Goal: Task Accomplishment & Management: Manage account settings

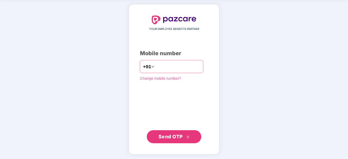
type input "**********"
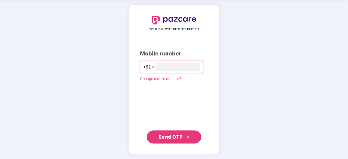
click at [175, 134] on span "Send OTP" at bounding box center [170, 137] width 24 height 6
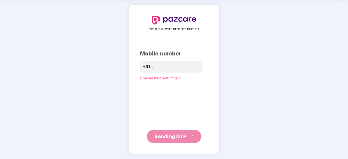
scroll to position [18, 0]
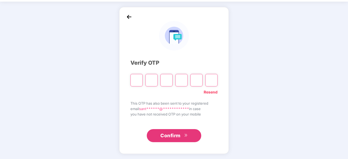
type input "*"
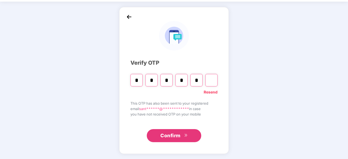
type input "*"
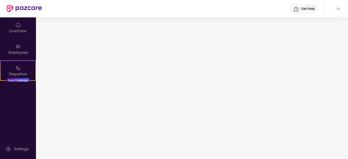
scroll to position [0, 0]
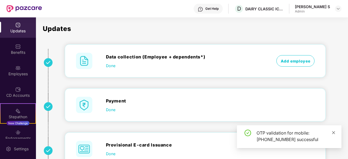
click at [334, 132] on icon "close" at bounding box center [333, 132] width 3 height 3
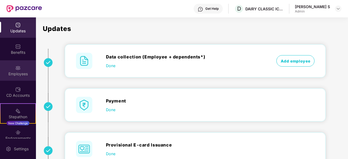
click at [15, 69] on img at bounding box center [17, 67] width 5 height 5
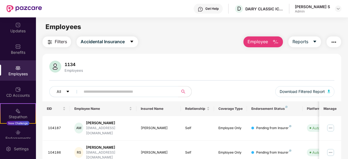
click at [266, 41] on span "Employee" at bounding box center [257, 41] width 20 height 7
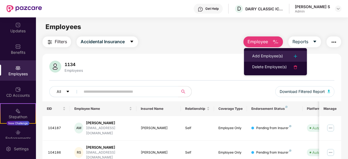
click at [261, 56] on div "Add Employee(s)" at bounding box center [267, 56] width 31 height 7
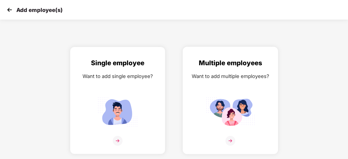
click at [232, 141] on img at bounding box center [230, 141] width 10 height 10
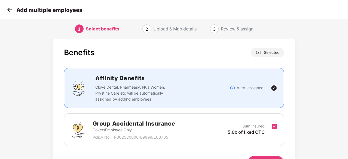
scroll to position [41, 0]
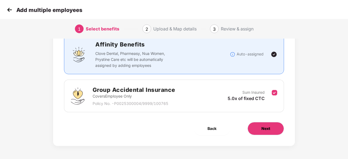
click at [267, 128] on span "Next" at bounding box center [265, 129] width 9 height 6
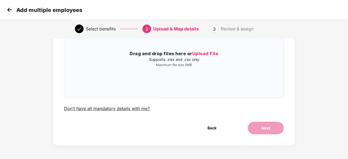
scroll to position [0, 0]
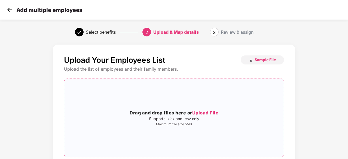
click at [204, 113] on span "Upload File" at bounding box center [205, 112] width 26 height 5
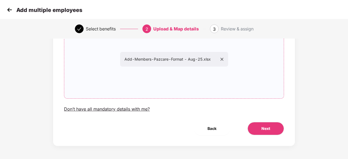
scroll to position [59, 0]
click at [266, 127] on span "Next" at bounding box center [265, 128] width 9 height 6
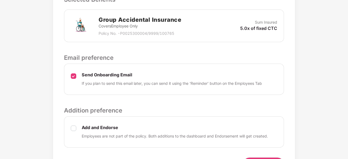
scroll to position [190, 0]
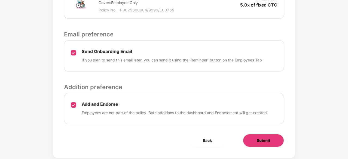
click at [263, 139] on span "Submit" at bounding box center [262, 141] width 13 height 6
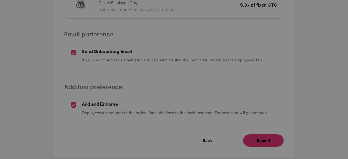
scroll to position [0, 0]
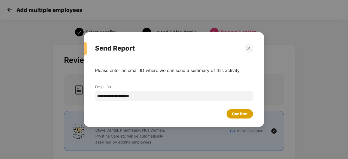
click at [237, 114] on div "Confirm" at bounding box center [239, 114] width 15 height 6
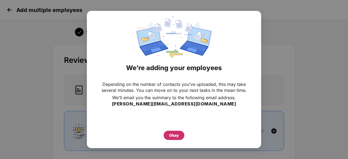
click at [176, 134] on div "Okay" at bounding box center [174, 135] width 10 height 6
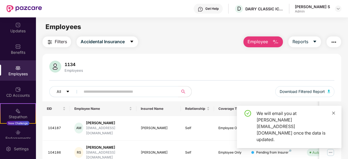
click at [332, 115] on icon "close" at bounding box center [333, 113] width 4 height 4
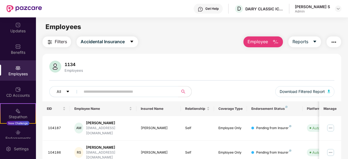
click at [262, 39] on span "Employee" at bounding box center [257, 41] width 20 height 7
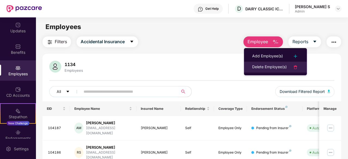
click at [271, 67] on div "Delete Employee(s)" at bounding box center [269, 67] width 35 height 7
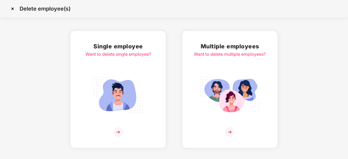
click at [231, 130] on img at bounding box center [230, 132] width 10 height 10
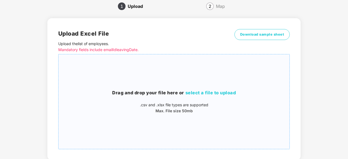
scroll to position [59, 0]
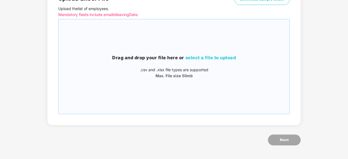
click at [214, 56] on span "select a file to upload" at bounding box center [210, 57] width 51 height 5
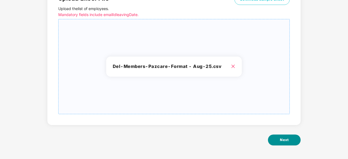
click at [282, 140] on span "Next" at bounding box center [284, 139] width 9 height 5
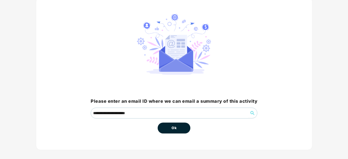
scroll to position [41, 0]
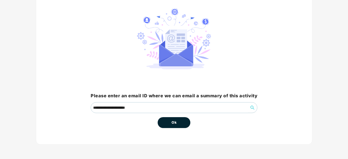
click at [182, 121] on button "Ok" at bounding box center [173, 122] width 33 height 11
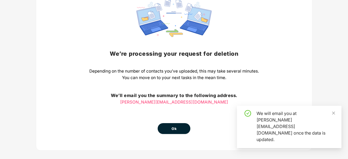
scroll to position [60, 0]
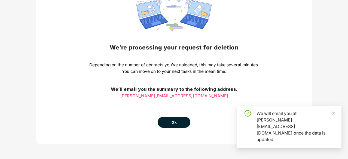
click at [333, 115] on icon "close" at bounding box center [333, 113] width 4 height 4
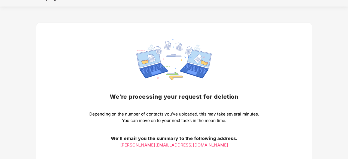
scroll to position [0, 0]
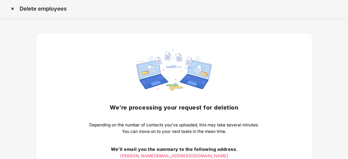
click at [11, 6] on img at bounding box center [12, 8] width 9 height 9
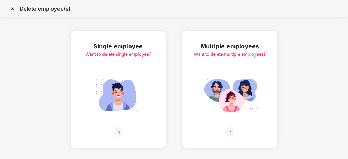
click at [15, 7] on img at bounding box center [12, 8] width 9 height 9
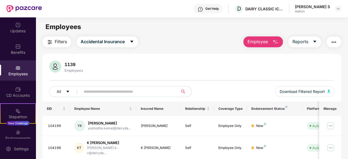
click at [271, 41] on button "Employee" at bounding box center [262, 41] width 39 height 11
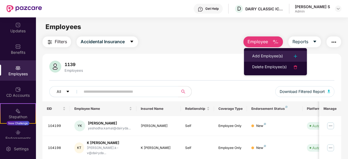
click at [274, 53] on div "Add Employee(s)" at bounding box center [267, 56] width 31 height 7
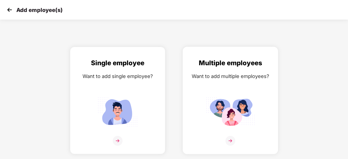
click at [232, 139] on img at bounding box center [230, 141] width 10 height 10
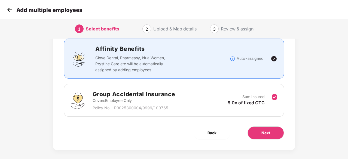
scroll to position [41, 0]
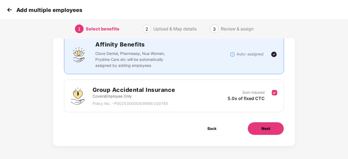
click at [260, 128] on button "Next" at bounding box center [265, 128] width 36 height 13
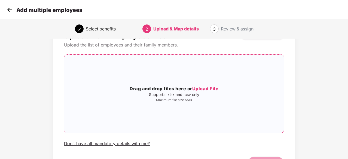
scroll to position [59, 0]
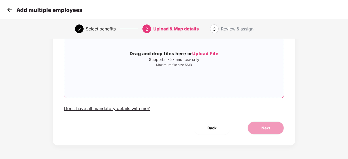
click at [206, 54] on span "Upload File" at bounding box center [205, 53] width 26 height 5
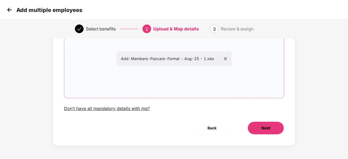
click at [254, 127] on button "Next" at bounding box center [265, 128] width 36 height 13
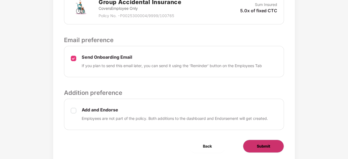
scroll to position [202, 0]
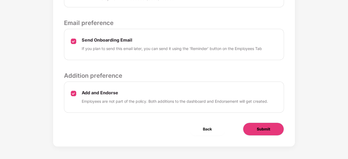
click at [254, 125] on button "Submit" at bounding box center [263, 129] width 41 height 13
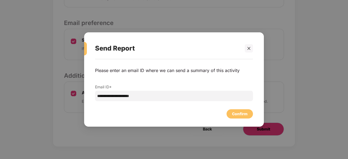
scroll to position [0, 0]
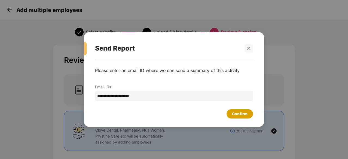
click at [238, 111] on div "Confirm" at bounding box center [239, 114] width 15 height 6
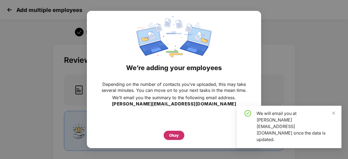
click at [175, 134] on div "Okay" at bounding box center [174, 135] width 10 height 6
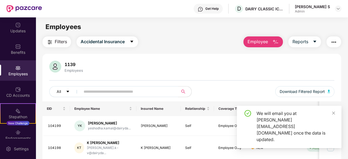
click at [265, 42] on span "Employee" at bounding box center [257, 41] width 20 height 7
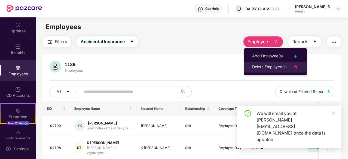
click at [263, 66] on div "Delete Employee(s)" at bounding box center [269, 67] width 35 height 7
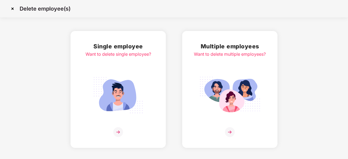
click at [231, 131] on img at bounding box center [230, 132] width 10 height 10
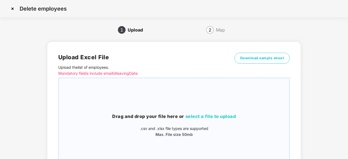
scroll to position [59, 0]
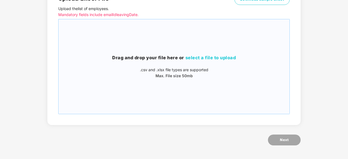
click at [203, 56] on span "select a file to upload" at bounding box center [210, 57] width 51 height 5
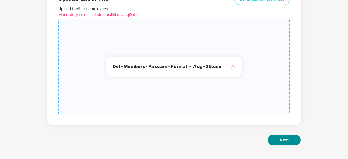
click at [289, 141] on button "Next" at bounding box center [284, 140] width 33 height 11
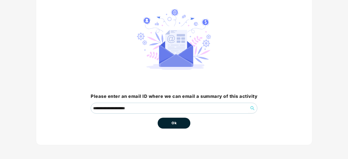
scroll to position [41, 0]
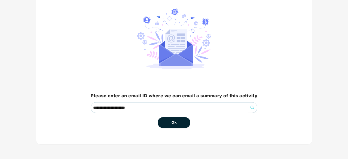
click at [180, 122] on button "Ok" at bounding box center [173, 122] width 33 height 11
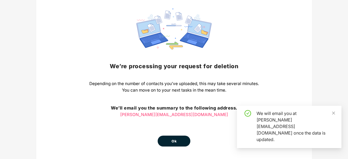
click at [174, 144] on button "Ok" at bounding box center [173, 141] width 33 height 11
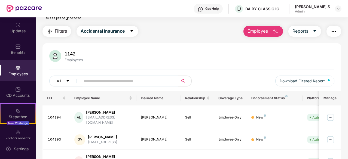
scroll to position [0, 0]
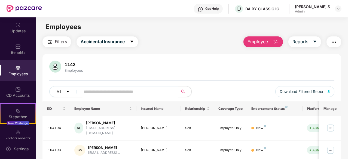
click at [268, 36] on button "Employee" at bounding box center [262, 41] width 39 height 11
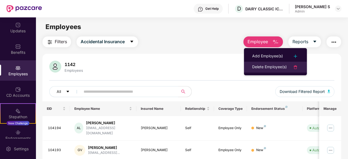
click at [266, 64] on div "Delete Employee(s)" at bounding box center [269, 67] width 35 height 7
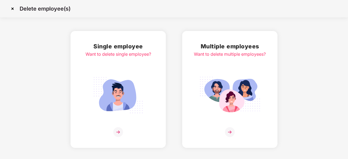
click at [228, 132] on img at bounding box center [230, 132] width 10 height 10
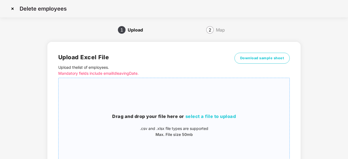
click at [218, 116] on span "select a file to upload" at bounding box center [210, 116] width 51 height 5
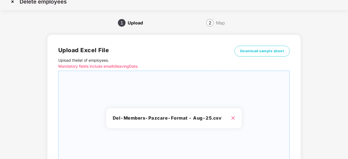
scroll to position [59, 0]
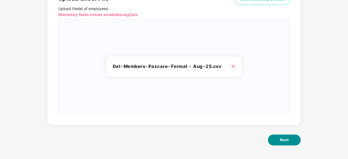
click at [288, 140] on button "Next" at bounding box center [284, 140] width 33 height 11
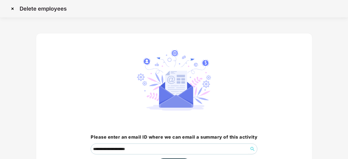
scroll to position [41, 0]
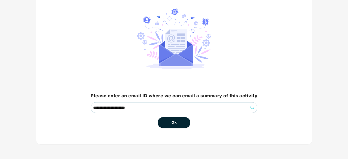
click at [177, 122] on button "Ok" at bounding box center [173, 122] width 33 height 11
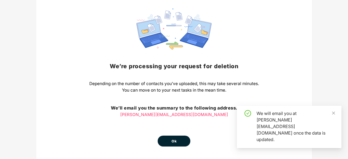
click at [176, 122] on div "We’re processing your request for deletion Depending on the number of contacts …" at bounding box center [173, 77] width 169 height 138
click at [171, 139] on span "Ok" at bounding box center [173, 141] width 5 height 5
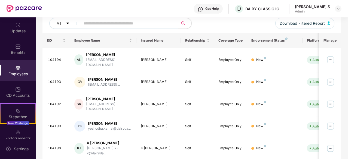
scroll to position [0, 0]
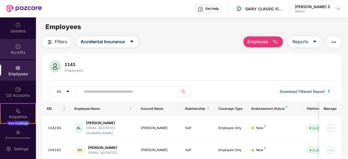
click at [16, 49] on img at bounding box center [17, 46] width 5 height 5
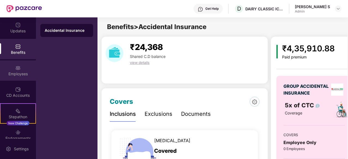
click at [17, 67] on img at bounding box center [17, 67] width 5 height 5
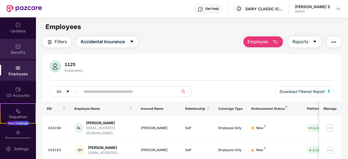
click at [18, 50] on div "Benefits" at bounding box center [18, 52] width 36 height 5
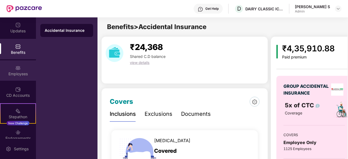
click at [24, 73] on div "Employees" at bounding box center [18, 73] width 36 height 5
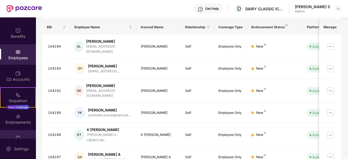
scroll to position [29, 0]
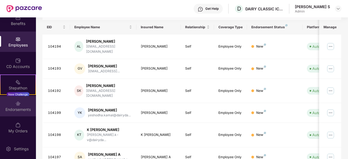
click at [21, 106] on div "Endorsements" at bounding box center [18, 106] width 36 height 20
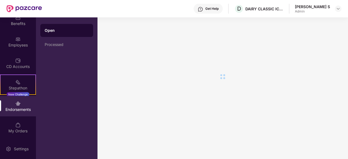
scroll to position [0, 0]
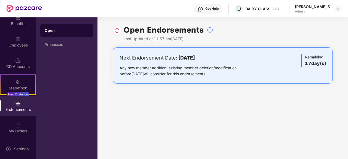
click at [208, 72] on div "Any new member addition, existing member deletion/modification before 26 Septem…" at bounding box center [186, 71] width 134 height 12
click at [56, 43] on div "Processed" at bounding box center [67, 44] width 44 height 4
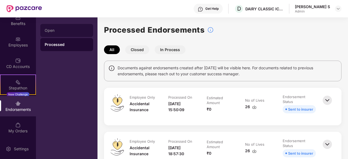
click at [52, 29] on div "Open" at bounding box center [67, 30] width 44 height 4
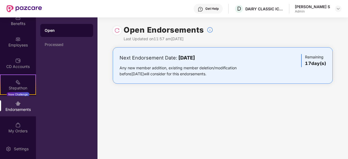
click at [321, 6] on div "[PERSON_NAME] S" at bounding box center [311, 6] width 35 height 5
click at [335, 9] on div at bounding box center [337, 8] width 7 height 7
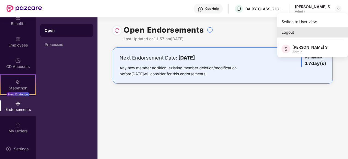
click at [287, 33] on div "Logout" at bounding box center [312, 32] width 71 height 11
